Goal: Information Seeking & Learning: Learn about a topic

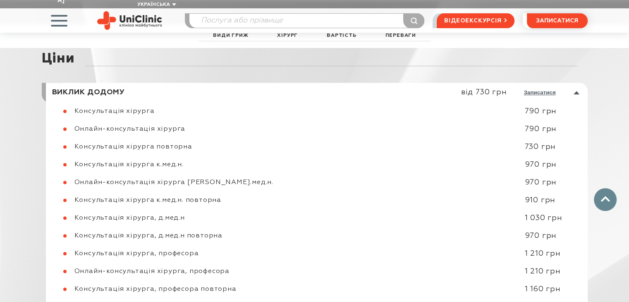
scroll to position [3449, 0]
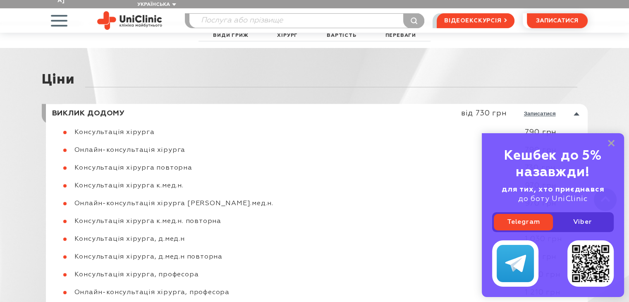
drag, startPoint x: 613, startPoint y: 141, endPoint x: 453, endPoint y: 270, distance: 204.8
click at [613, 141] on rect at bounding box center [611, 143] width 7 height 7
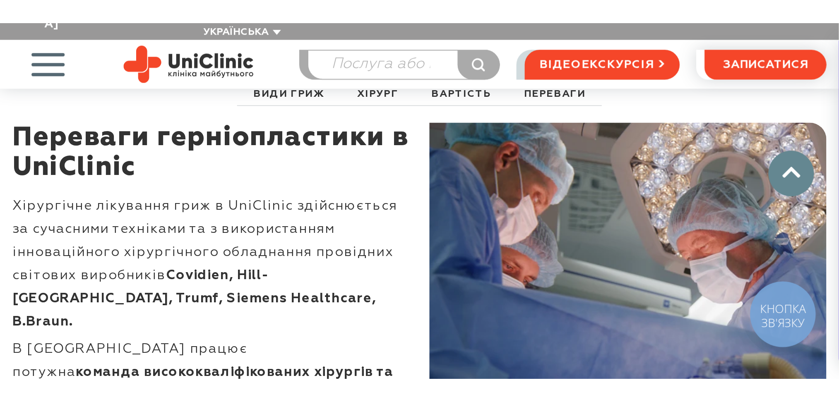
scroll to position [3440, 0]
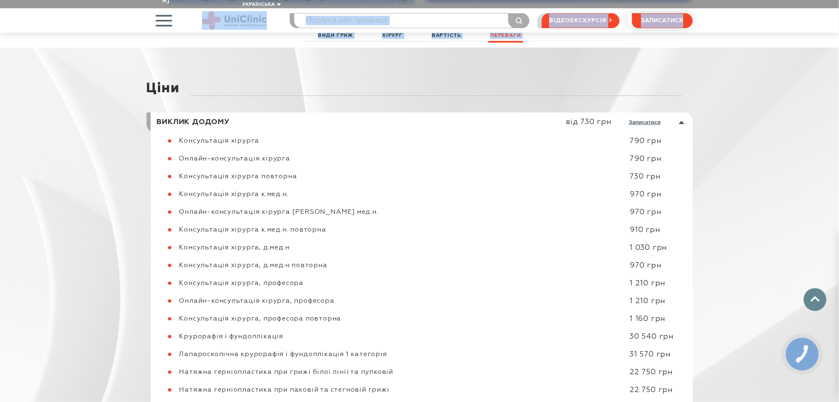
drag, startPoint x: 11, startPoint y: 2, endPoint x: 98, endPoint y: 54, distance: 100.9
drag, startPoint x: 60, startPoint y: 59, endPoint x: 87, endPoint y: 60, distance: 26.9
click at [60, 59] on div "[PERSON_NAME] додому від 730 грн записатися Консультація хірурга 790 грн" at bounding box center [419, 302] width 839 height 543
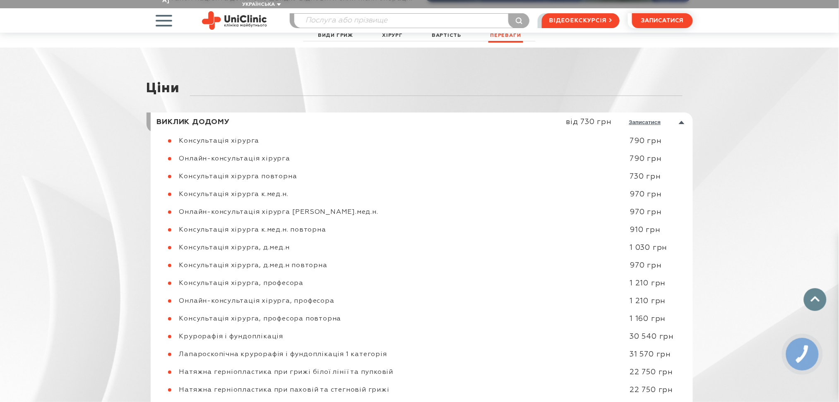
click at [629, 79] on div "[PERSON_NAME] додому від 730 грн записатися Консультація хірурга 790 грн" at bounding box center [419, 302] width 839 height 543
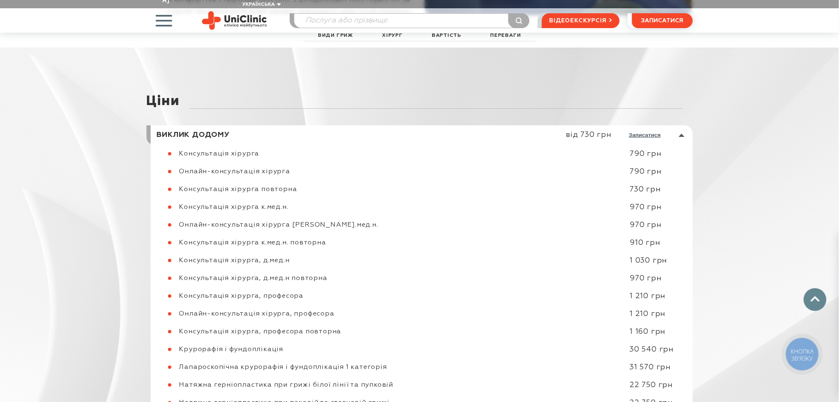
scroll to position [3495, 0]
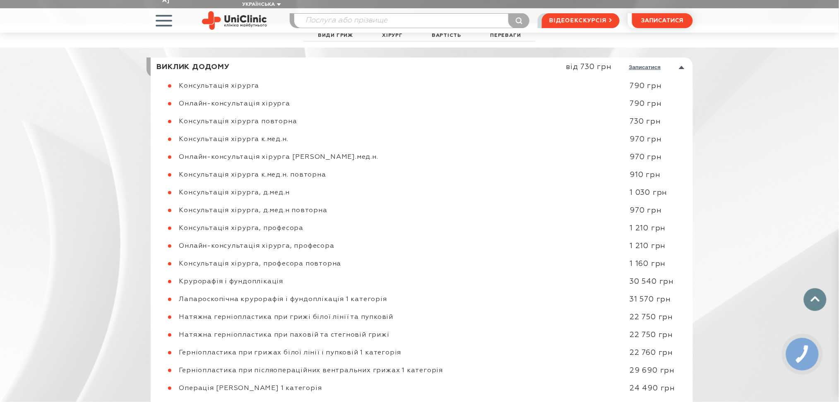
drag, startPoint x: 5, startPoint y: 5, endPoint x: 168, endPoint y: 49, distance: 169.0
click at [629, 99] on div "Ціни Виклик додому від 730 грн записатися Консультація хірурга 790 грн" at bounding box center [419, 247] width 839 height 543
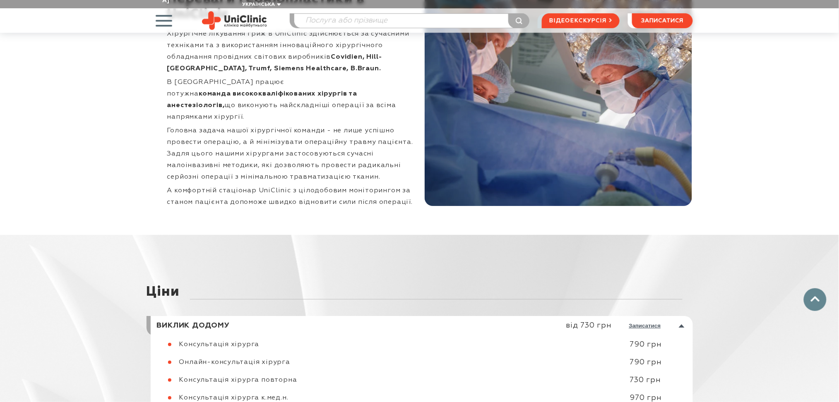
drag, startPoint x: 750, startPoint y: 135, endPoint x: 753, endPoint y: 158, distance: 23.4
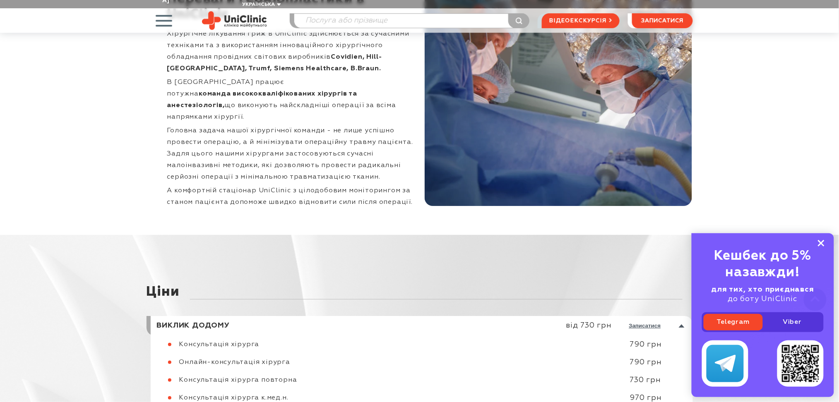
click at [822, 241] on icon at bounding box center [821, 243] width 7 height 7
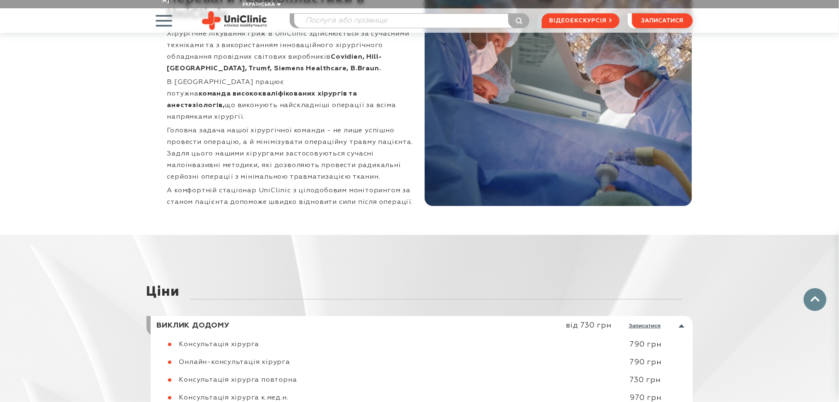
drag, startPoint x: 730, startPoint y: 279, endPoint x: 759, endPoint y: 339, distance: 67.2
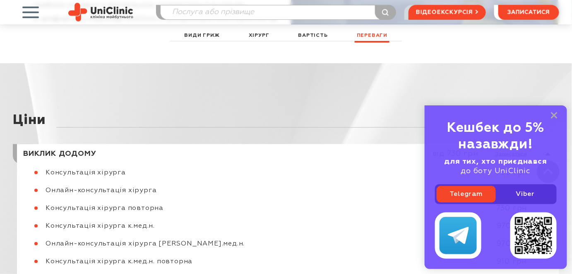
scroll to position [3416, 0]
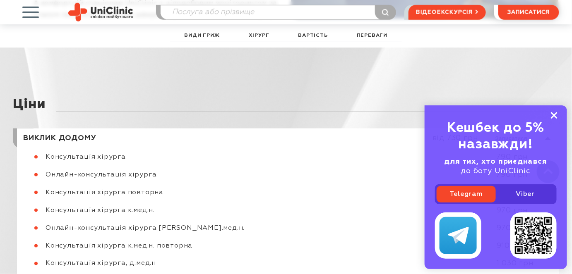
click at [556, 115] on icon at bounding box center [554, 115] width 7 height 7
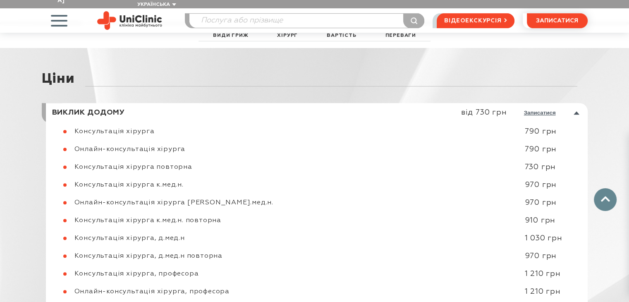
scroll to position [3435, 0]
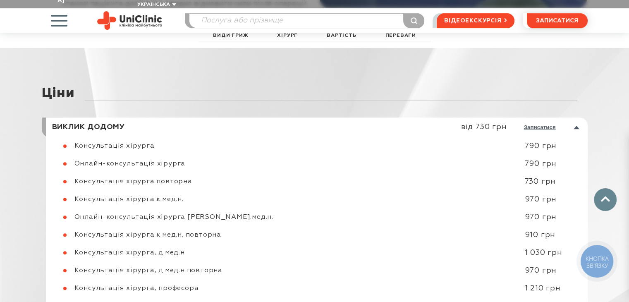
drag, startPoint x: 10, startPoint y: 70, endPoint x: 80, endPoint y: 133, distance: 93.8
click at [80, 133] on div "[PERSON_NAME] додому від 730 грн записатися Консультація хірурга 790 грн" at bounding box center [314, 307] width 629 height 543
click at [167, 96] on div at bounding box center [331, 93] width 493 height 15
click at [153, 125] on link at bounding box center [319, 128] width 538 height 20
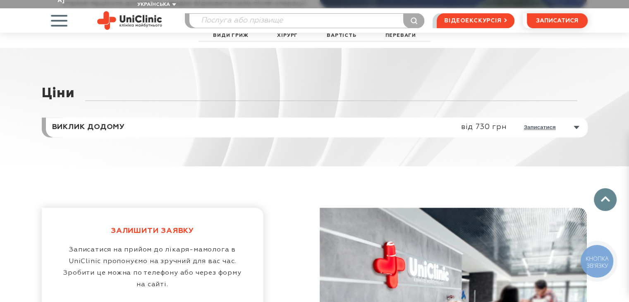
click at [152, 123] on link at bounding box center [319, 128] width 538 height 20
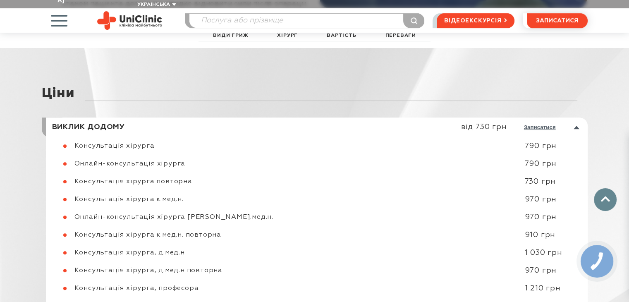
click at [499, 65] on div "Ціни" at bounding box center [315, 91] width 546 height 52
click at [479, 68] on div "Ціни" at bounding box center [315, 91] width 546 height 52
click at [497, 86] on div at bounding box center [331, 93] width 493 height 15
click at [507, 80] on div "Ціни" at bounding box center [315, 91] width 546 height 52
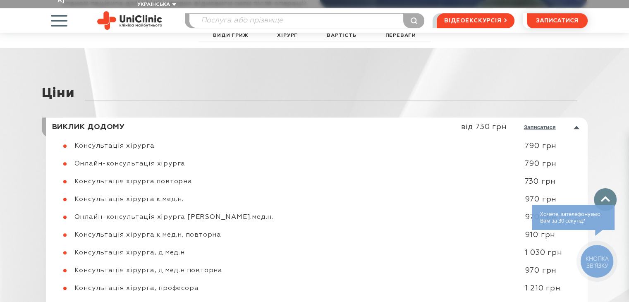
click at [524, 67] on div "Ціни" at bounding box center [315, 91] width 546 height 52
click at [545, 61] on div "Ціни Виклик додому від 730 грн записатися Консультація хірурга 790 грн" at bounding box center [314, 307] width 629 height 543
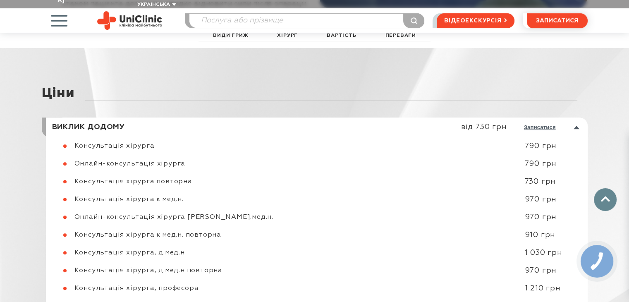
drag, startPoint x: 37, startPoint y: 49, endPoint x: 134, endPoint y: 76, distance: 100.4
click at [134, 76] on div "Ціни Виклик додому від 730 грн записатися Консультація хірурга 790 грн" at bounding box center [314, 307] width 629 height 543
click at [162, 80] on div "Ціни" at bounding box center [315, 91] width 546 height 52
click at [112, 91] on div at bounding box center [331, 93] width 493 height 15
click at [137, 11] on img at bounding box center [129, 20] width 65 height 19
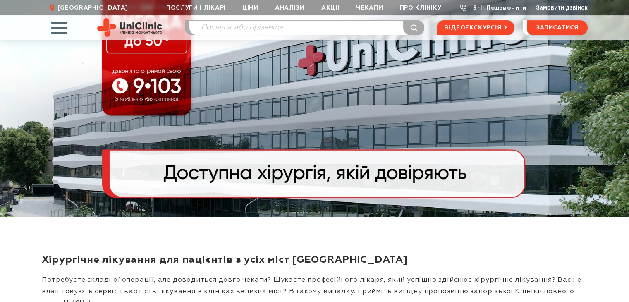
scroll to position [124, 0]
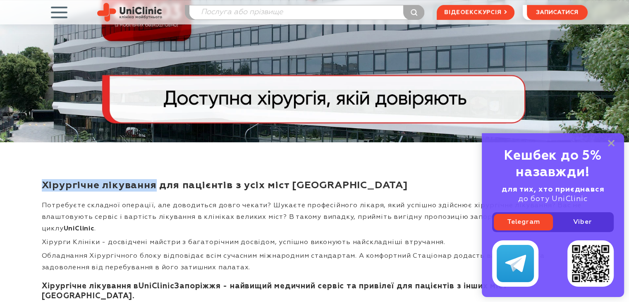
drag, startPoint x: 192, startPoint y: 192, endPoint x: 31, endPoint y: 185, distance: 161.1
copy h1 "Хірургічне лікування"
drag, startPoint x: 612, startPoint y: 142, endPoint x: 635, endPoint y: 41, distance: 104.0
click at [612, 142] on rect at bounding box center [611, 143] width 7 height 7
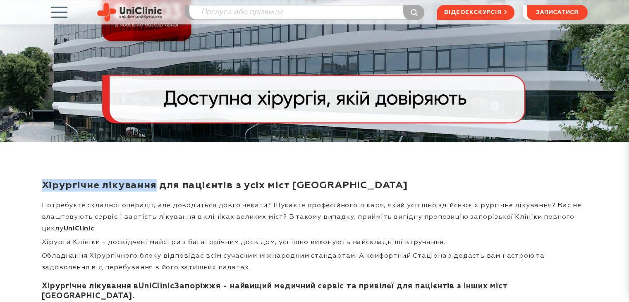
scroll to position [0, 0]
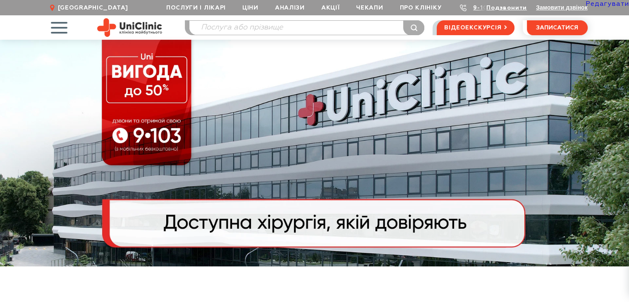
click at [617, 4] on link "Редагувати" at bounding box center [607, 4] width 43 height 7
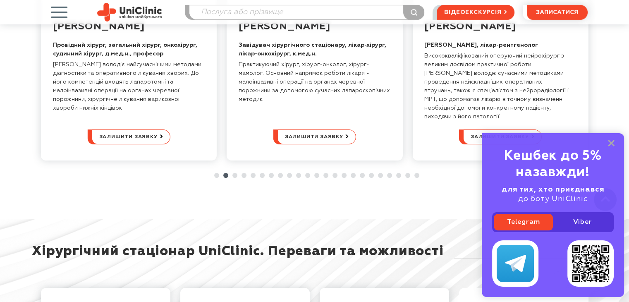
scroll to position [2716, 0]
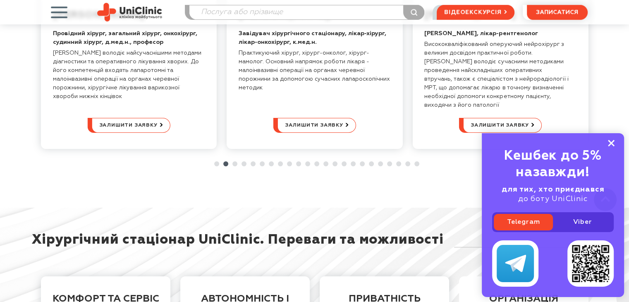
click at [612, 143] on rect at bounding box center [611, 143] width 7 height 7
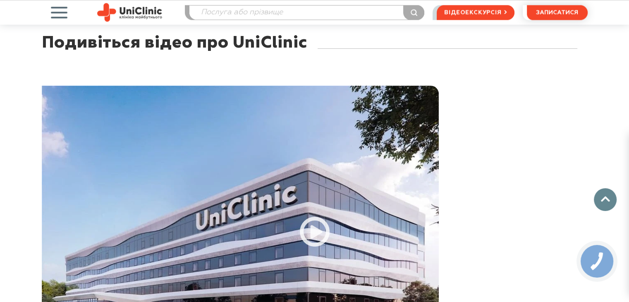
scroll to position [0, 0]
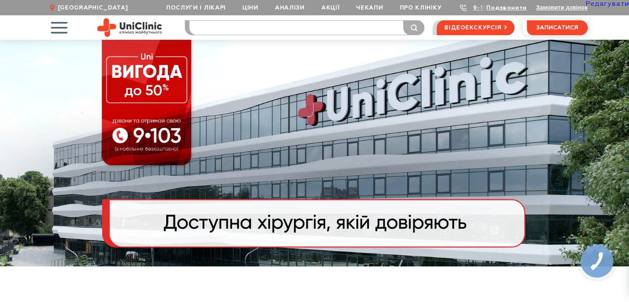
click at [266, 25] on input "search" at bounding box center [307, 28] width 235 height 14
type input "гриж"
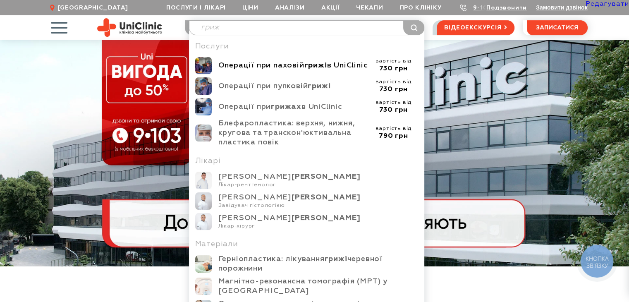
click at [247, 70] on div "Операції при паховій грижі в UniClinic" at bounding box center [294, 66] width 151 height 10
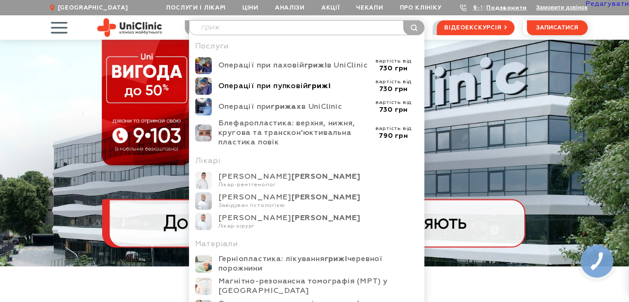
click at [272, 91] on div "Операції при пупковій грижі" at bounding box center [294, 87] width 151 height 10
click at [274, 111] on b "грижах" at bounding box center [286, 106] width 31 height 7
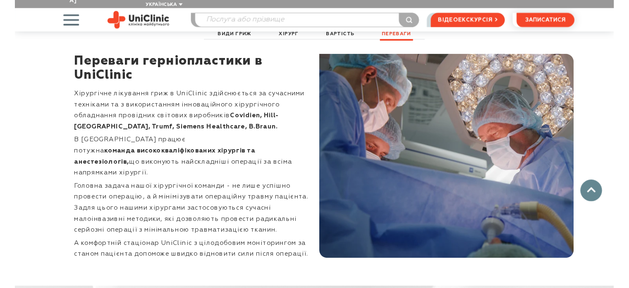
scroll to position [3489, 0]
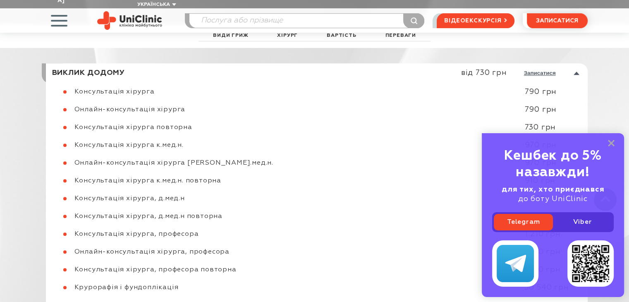
click at [610, 143] on rect at bounding box center [611, 143] width 7 height 7
